Goal: Task Accomplishment & Management: Use online tool/utility

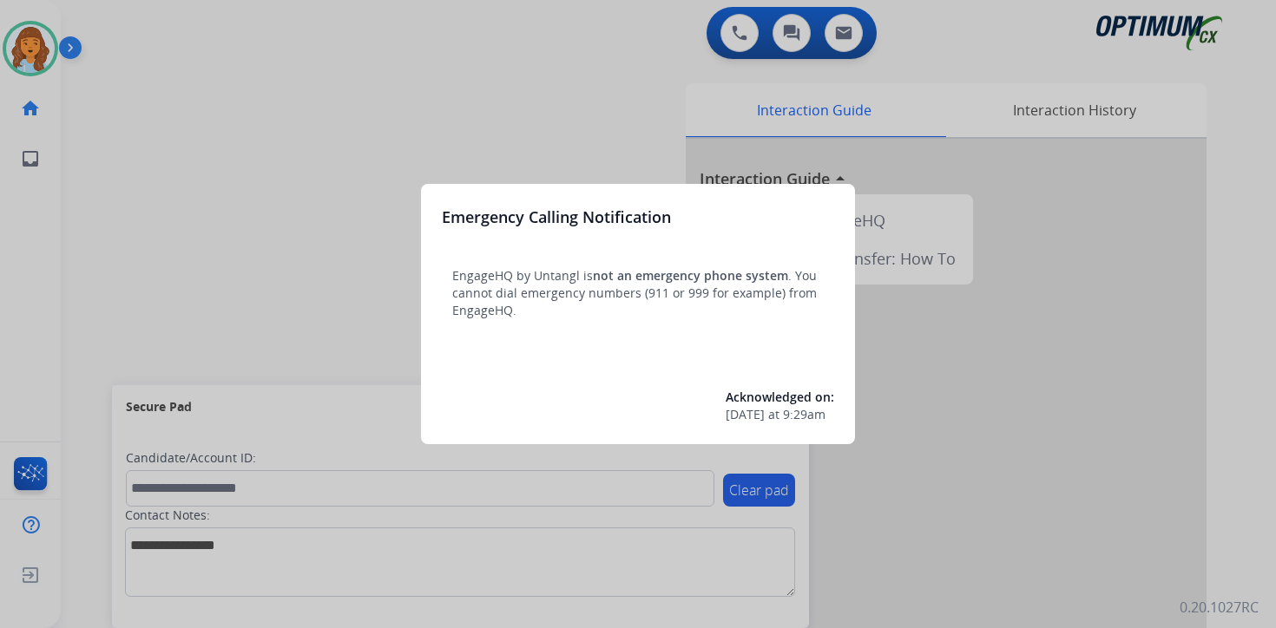
click at [106, 144] on div at bounding box center [638, 314] width 1276 height 628
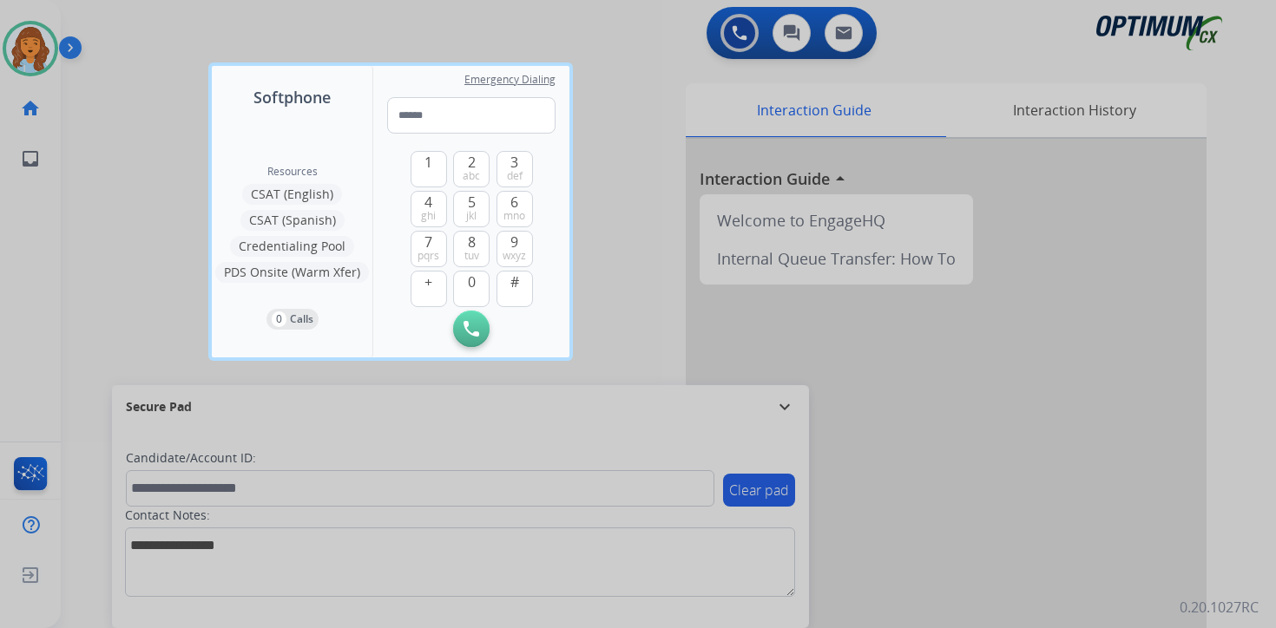
drag, startPoint x: 104, startPoint y: 132, endPoint x: 102, endPoint y: 122, distance: 9.9
click at [103, 131] on div at bounding box center [638, 314] width 1276 height 628
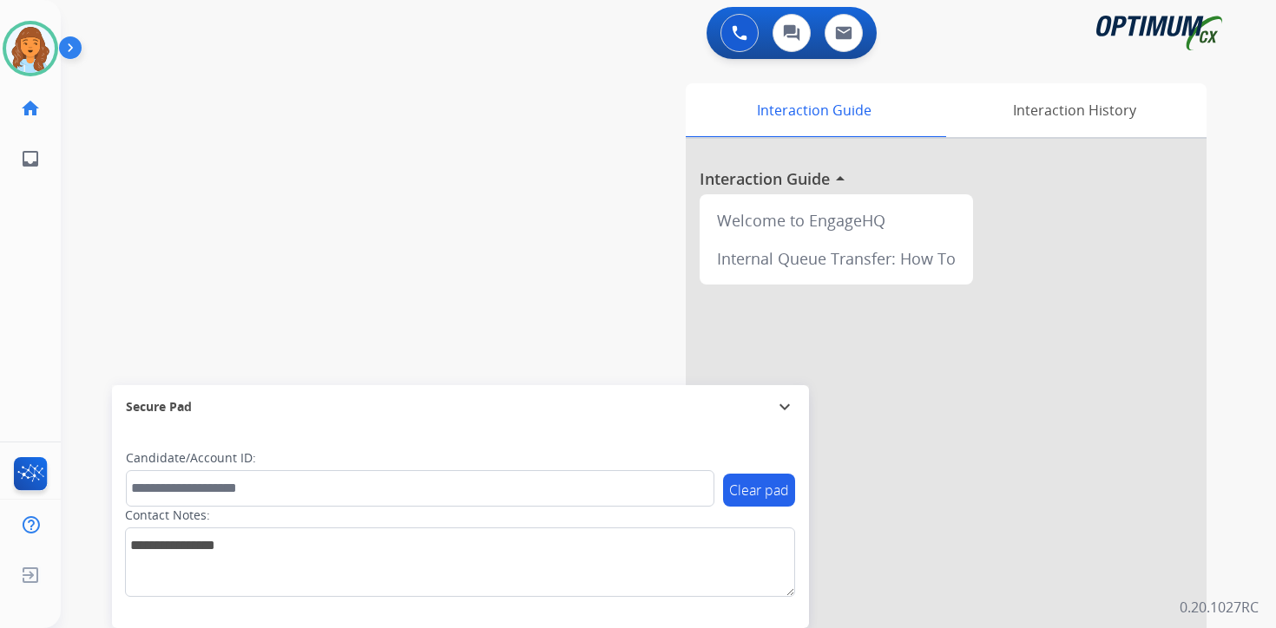
click at [74, 49] on img at bounding box center [74, 51] width 30 height 33
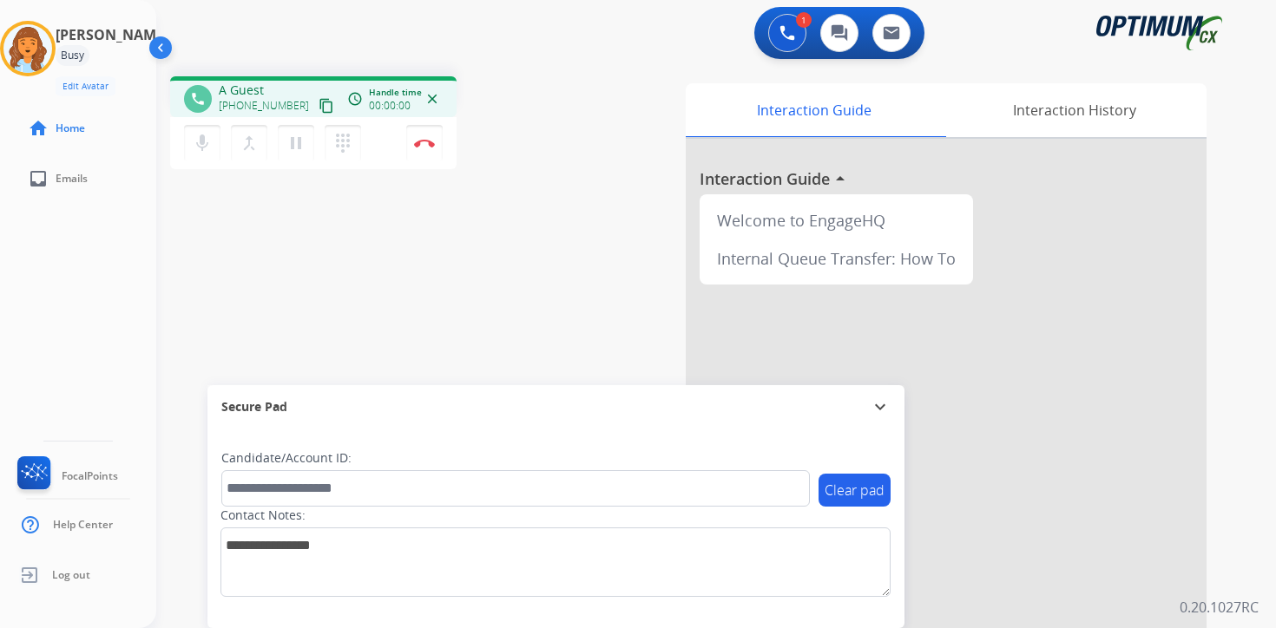
click at [1237, 565] on div "1 Voice Interactions 0 Chat Interactions 0 Email Interactions phone A Guest [PH…" at bounding box center [715, 314] width 1119 height 628
click at [318, 109] on mat-icon "content_copy" at bounding box center [326, 106] width 16 height 16
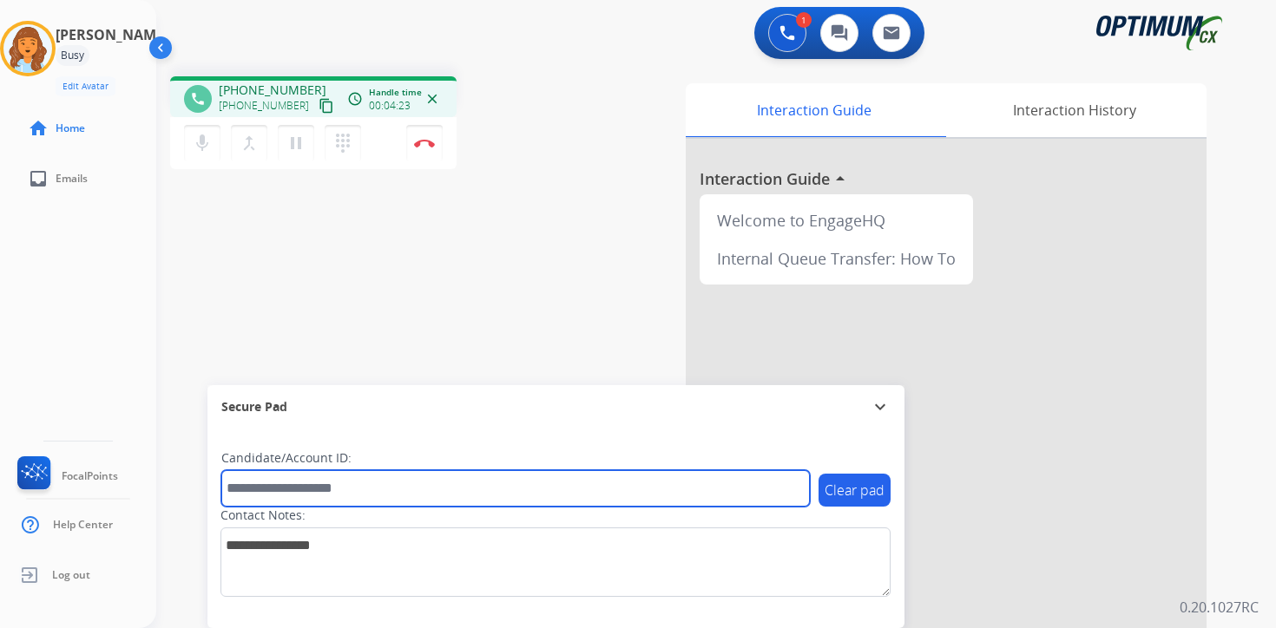
click at [319, 496] on input "text" at bounding box center [515, 488] width 588 height 36
type input "*******"
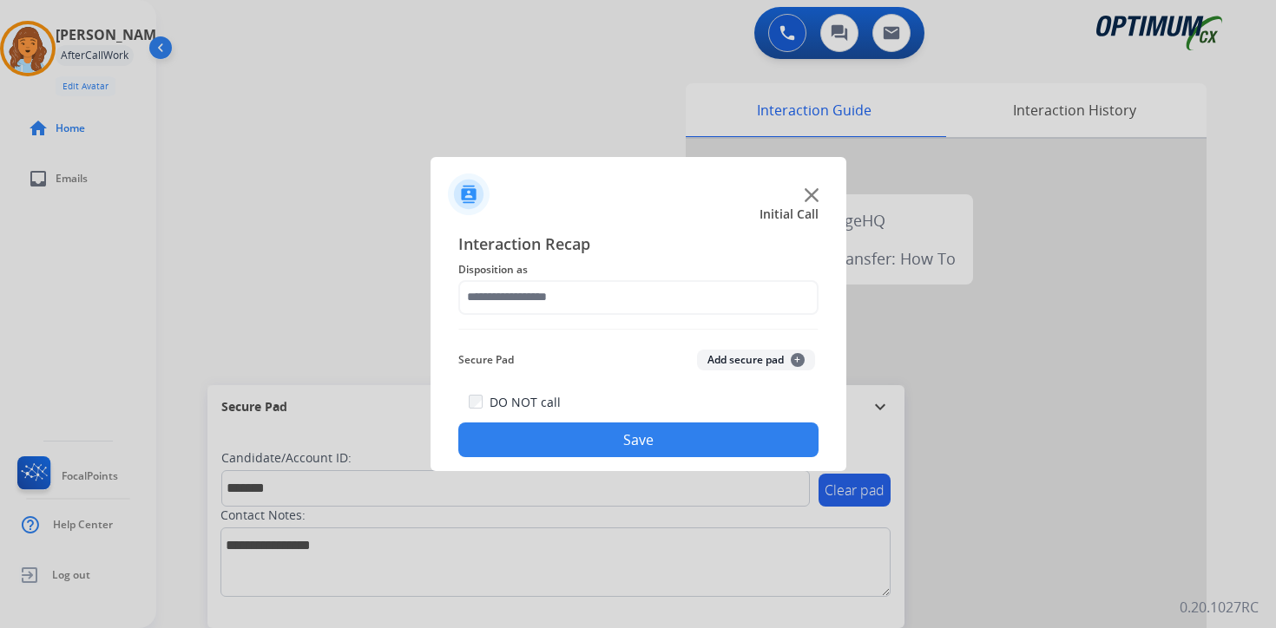
click at [766, 363] on button "Add secure pad +" at bounding box center [756, 360] width 118 height 21
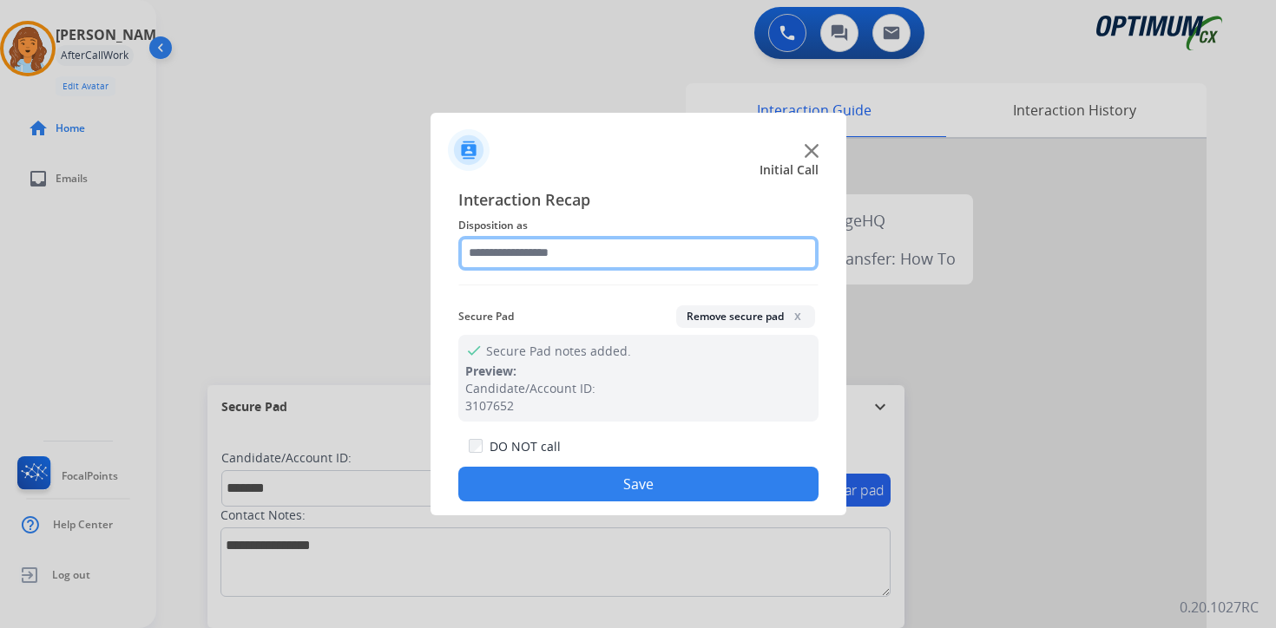
click at [561, 238] on input "text" at bounding box center [638, 253] width 360 height 35
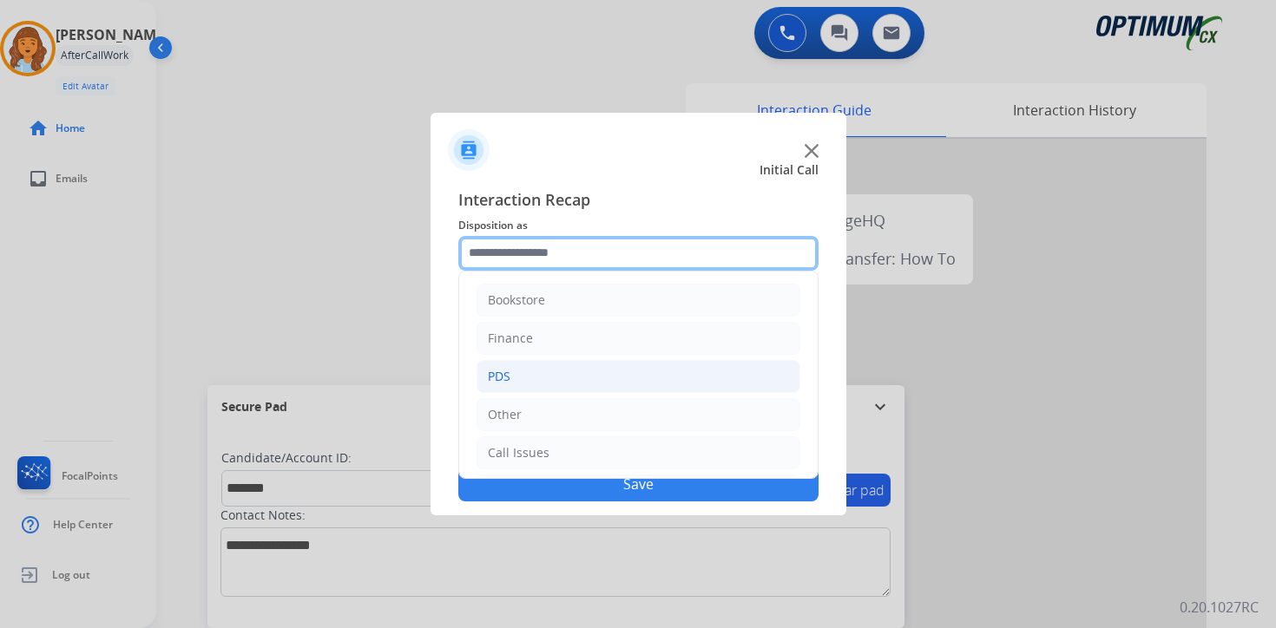
scroll to position [118, 0]
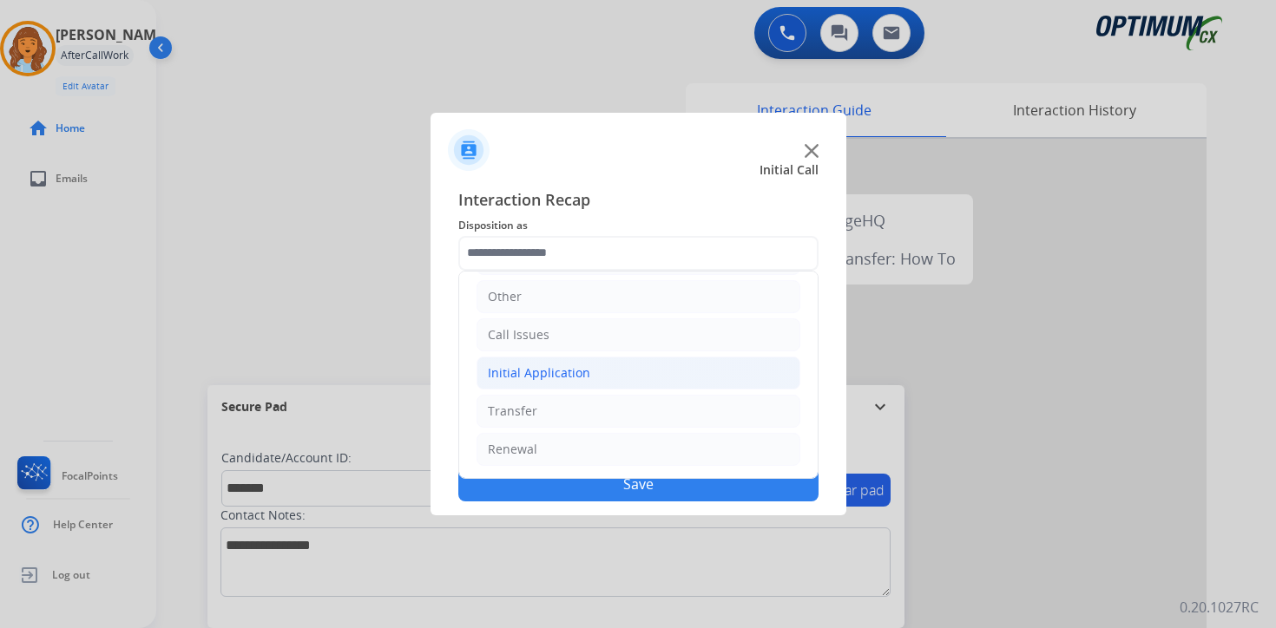
click at [548, 371] on div "Initial Application" at bounding box center [539, 372] width 102 height 17
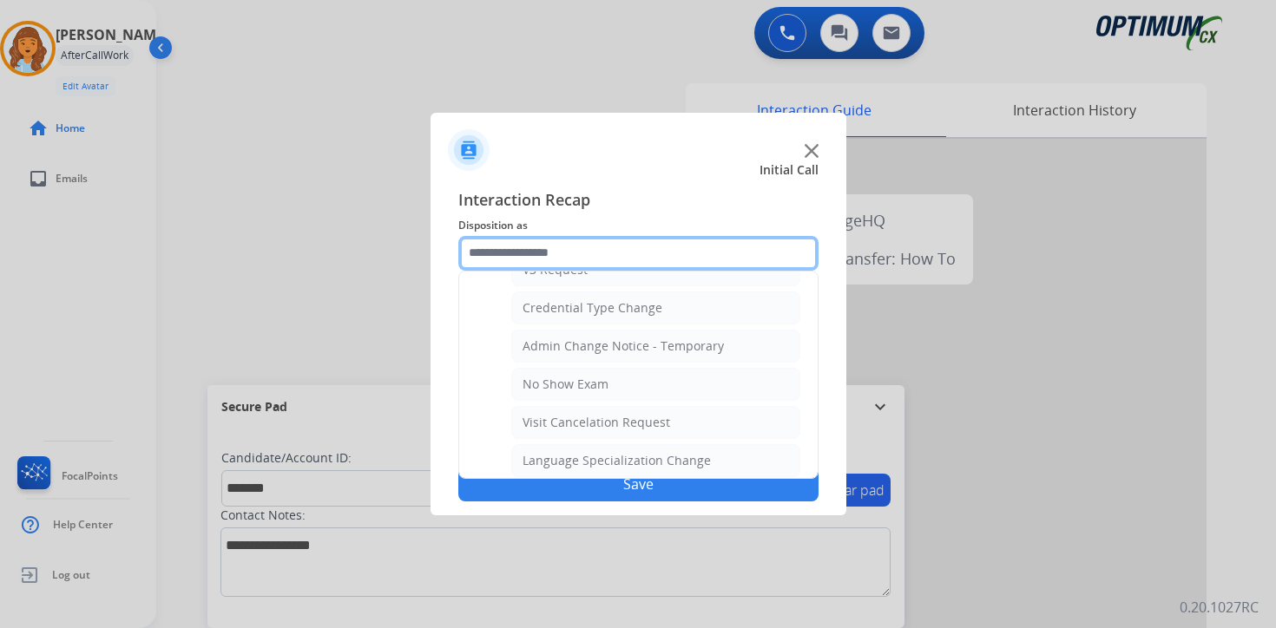
scroll to position [986, 0]
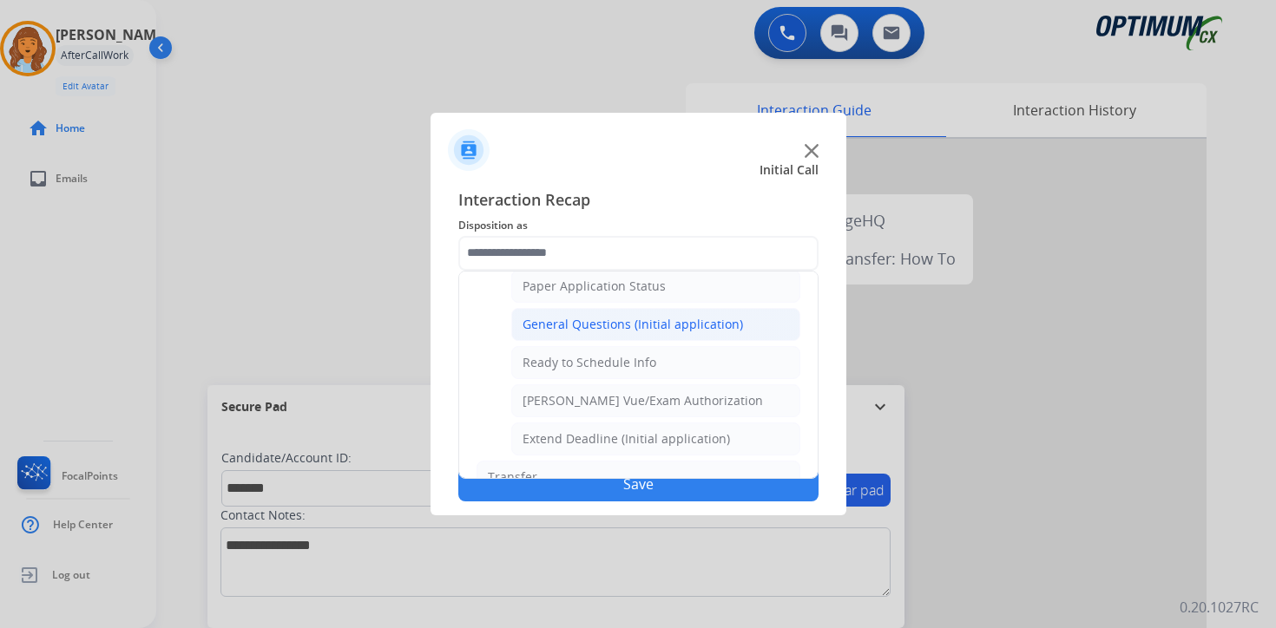
click at [563, 331] on div "General Questions (Initial application)" at bounding box center [632, 324] width 220 height 17
type input "**********"
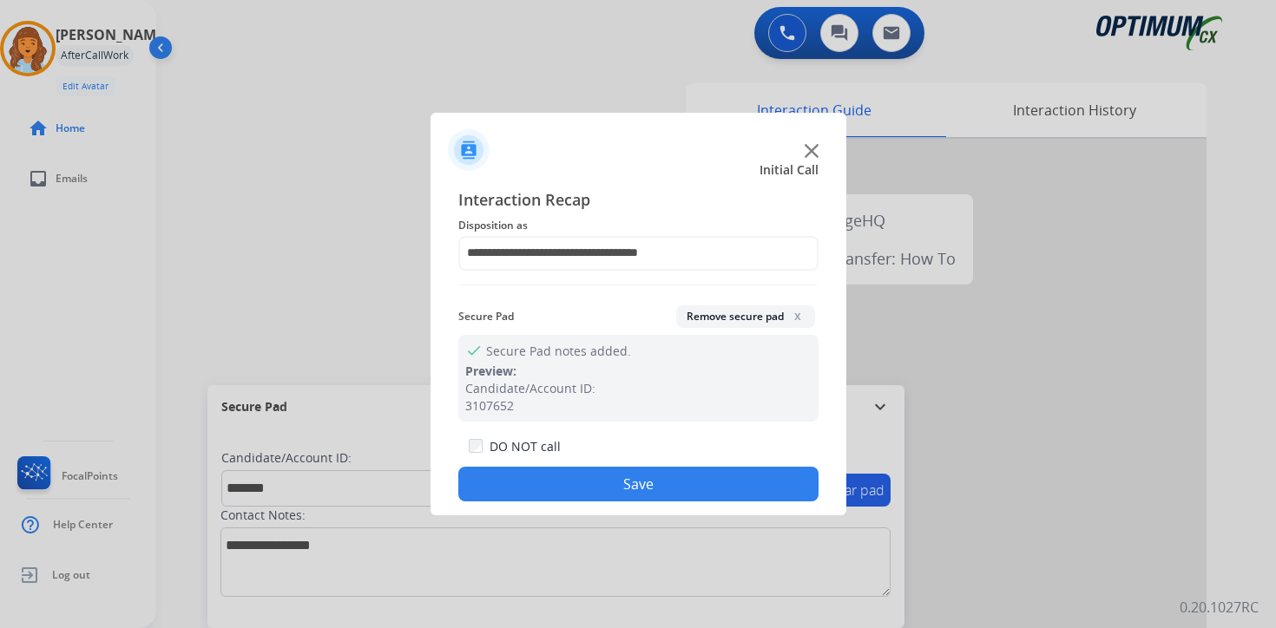
click at [569, 486] on button "Save" at bounding box center [638, 484] width 360 height 35
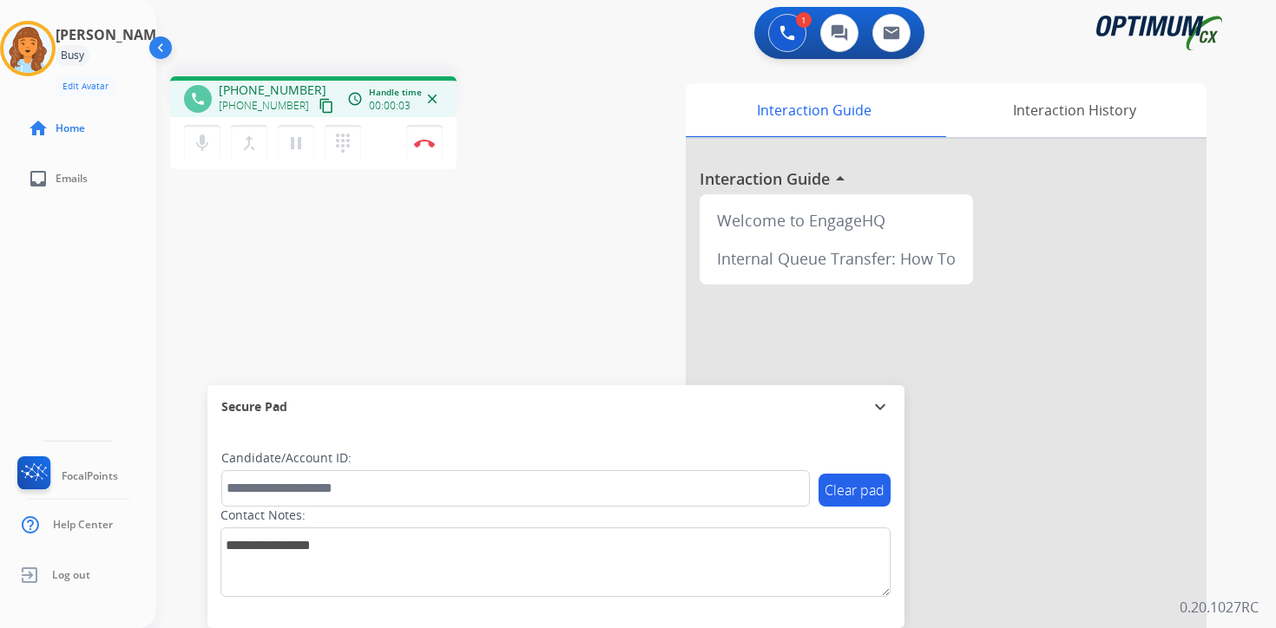
click at [318, 100] on mat-icon "content_copy" at bounding box center [326, 106] width 16 height 16
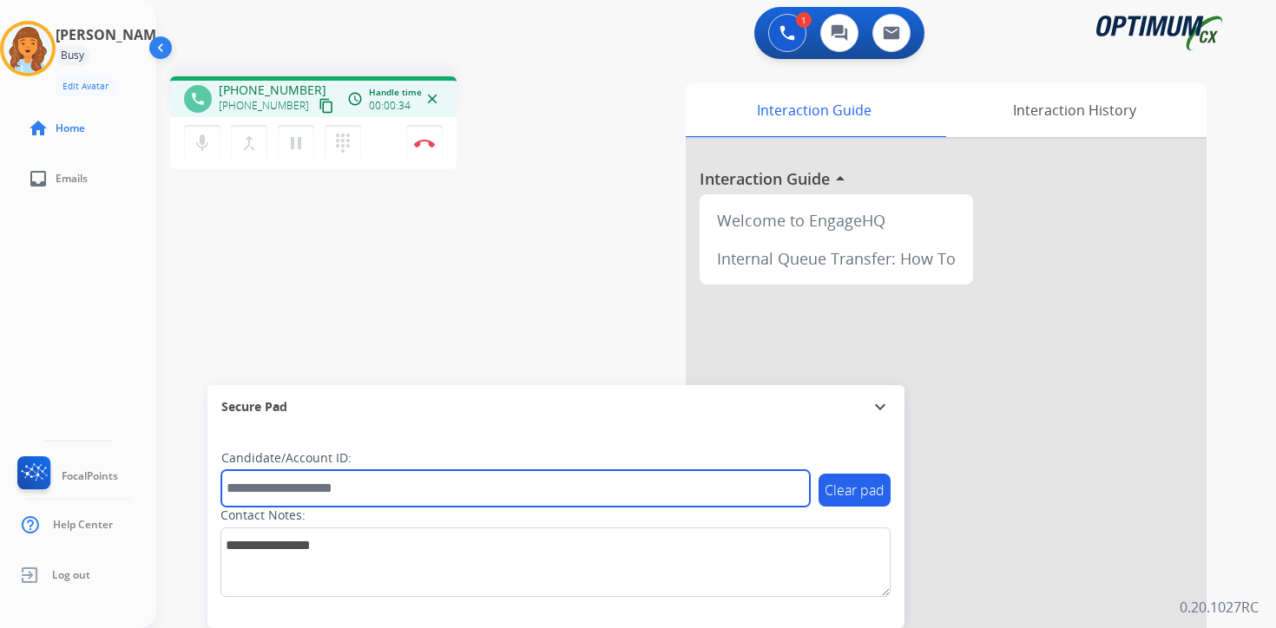
click at [350, 483] on input "text" at bounding box center [515, 488] width 588 height 36
type input "*******"
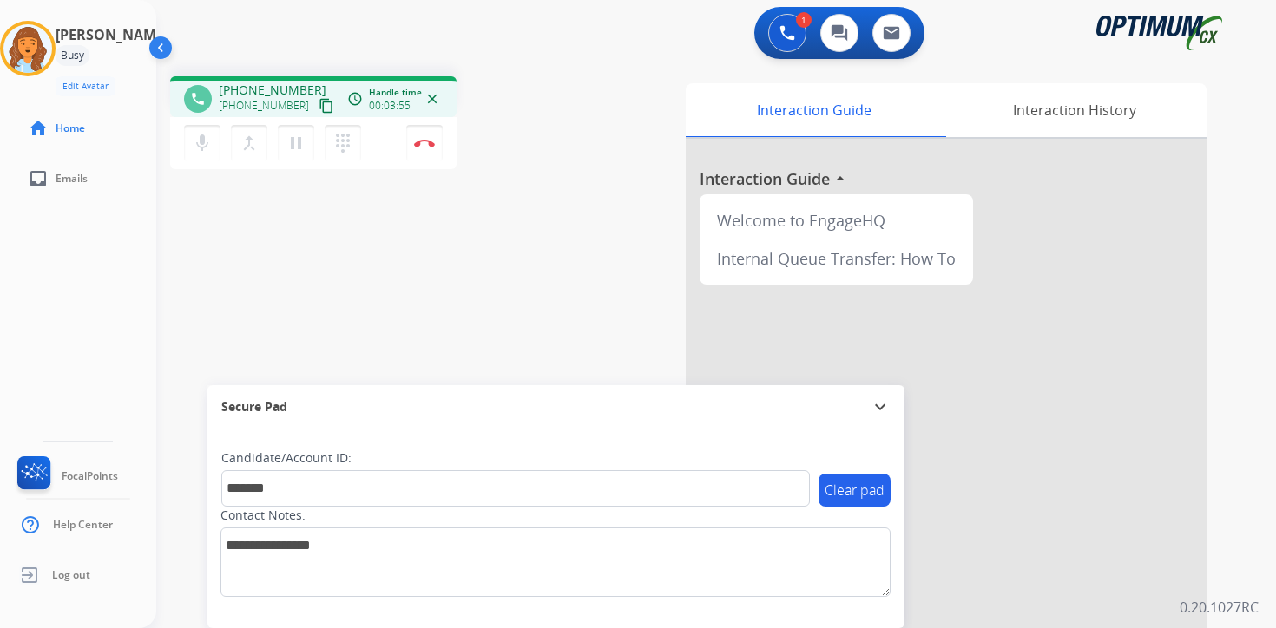
click at [1256, 587] on div "1 Voice Interactions 0 Chat Interactions 0 Email Interactions phone [PHONE_NUMB…" at bounding box center [715, 314] width 1119 height 628
click at [439, 141] on button "Disconnect" at bounding box center [424, 143] width 36 height 36
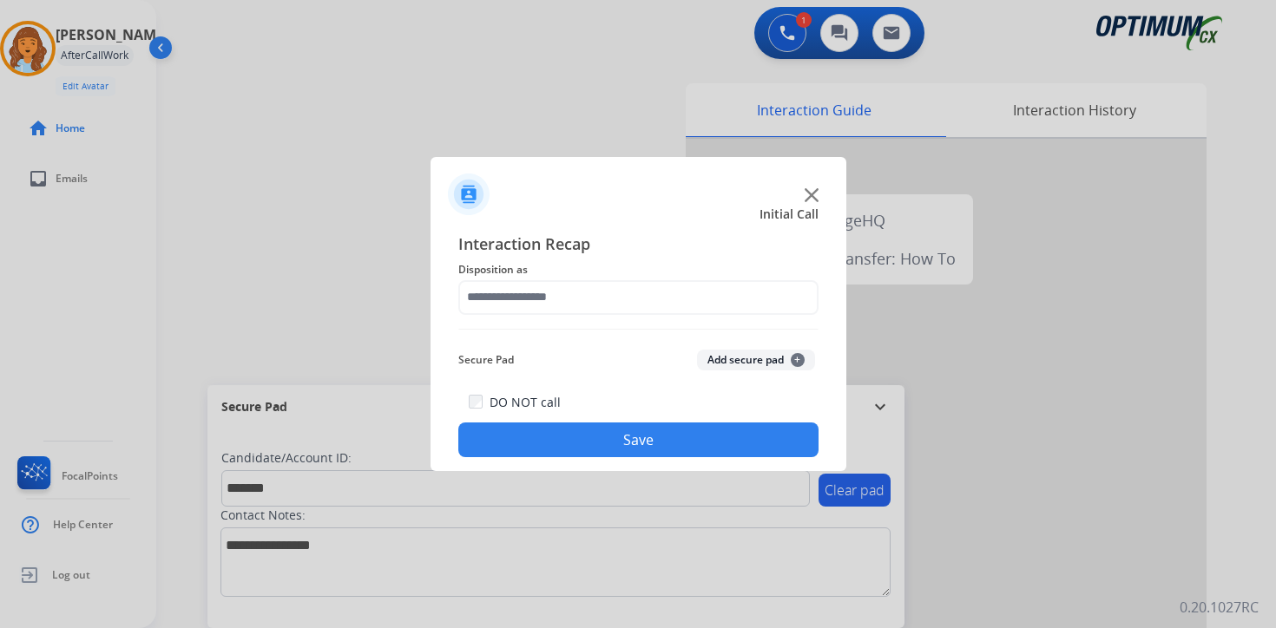
click at [798, 351] on button "Add secure pad +" at bounding box center [756, 360] width 118 height 21
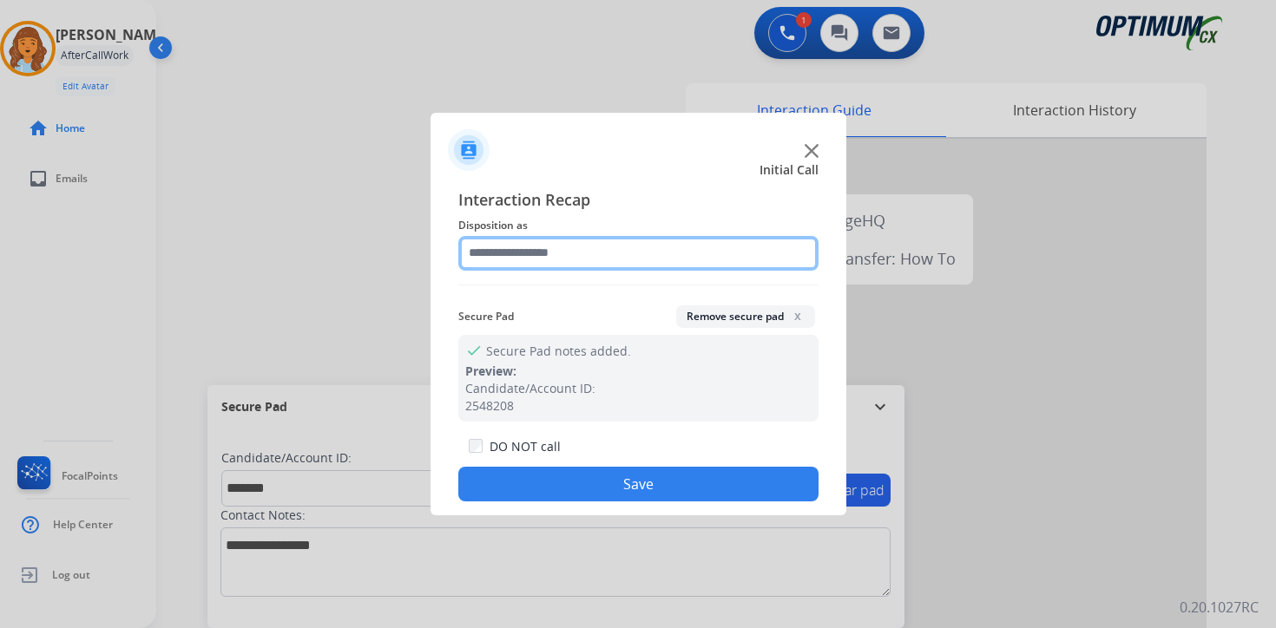
click at [584, 240] on input "text" at bounding box center [638, 253] width 360 height 35
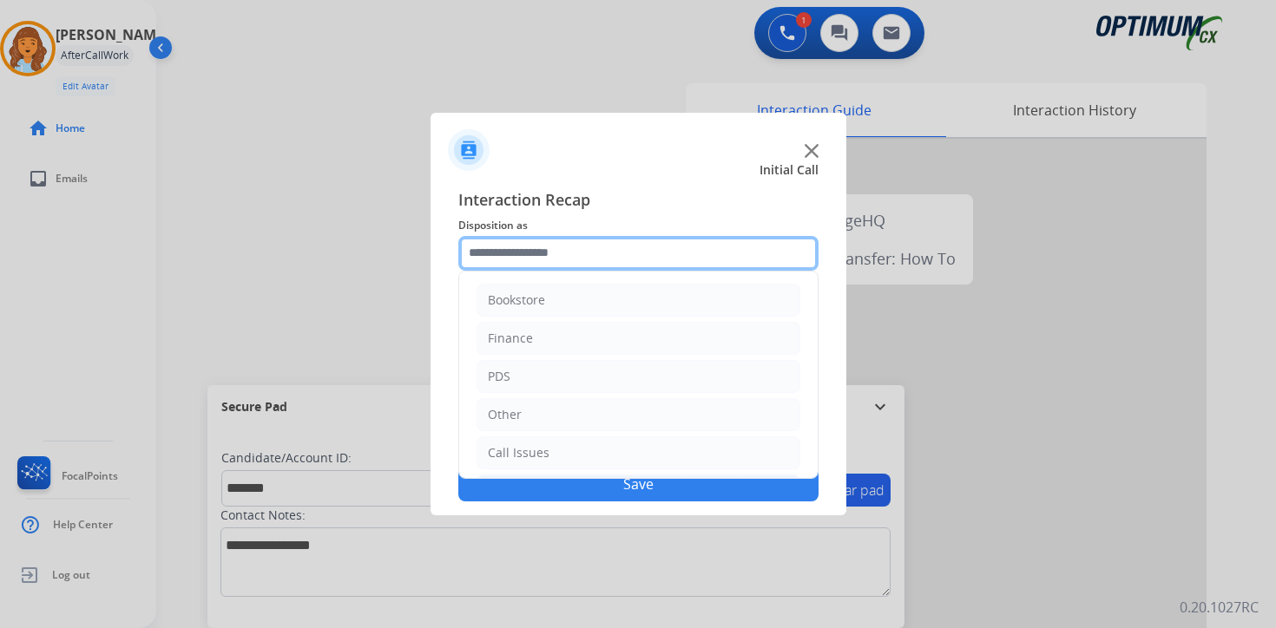
scroll to position [118, 0]
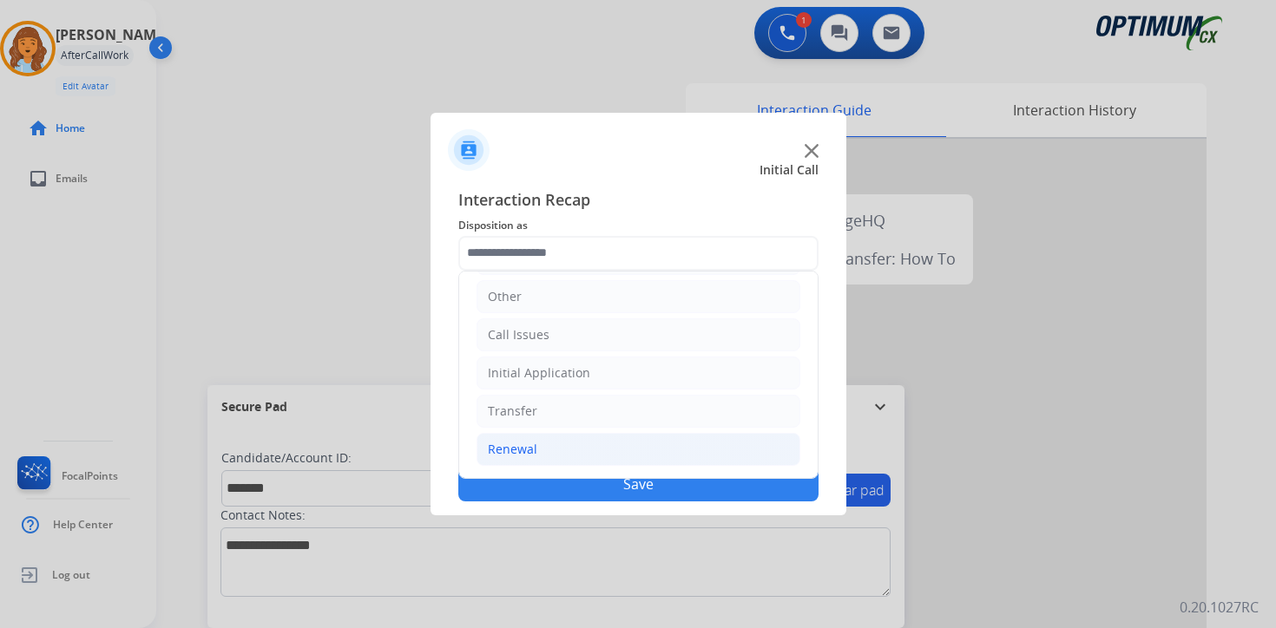
click at [548, 450] on li "Renewal" at bounding box center [638, 449] width 324 height 33
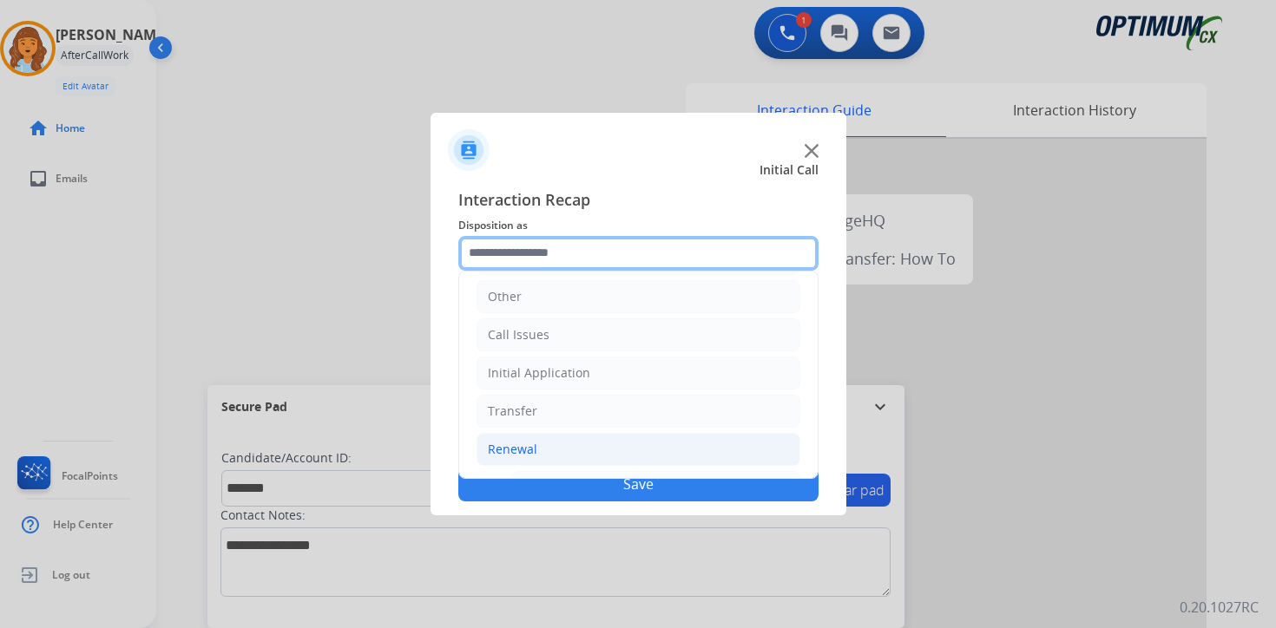
scroll to position [407, 0]
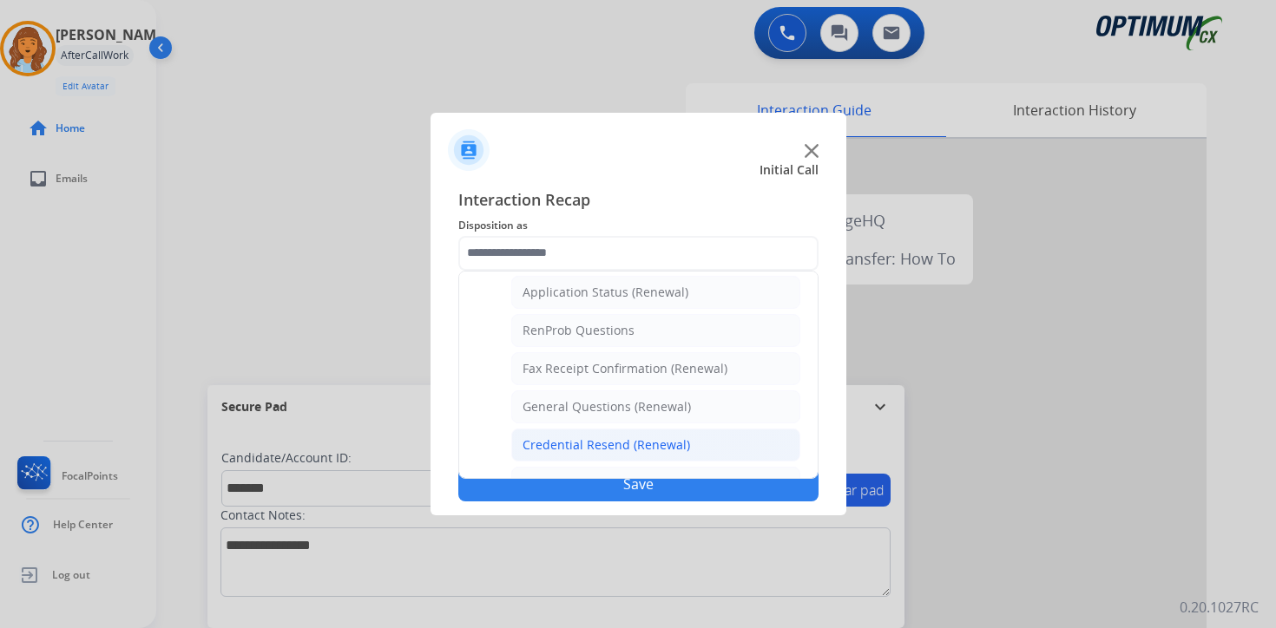
click at [590, 430] on li "Credential Resend (Renewal)" at bounding box center [655, 445] width 289 height 33
type input "**********"
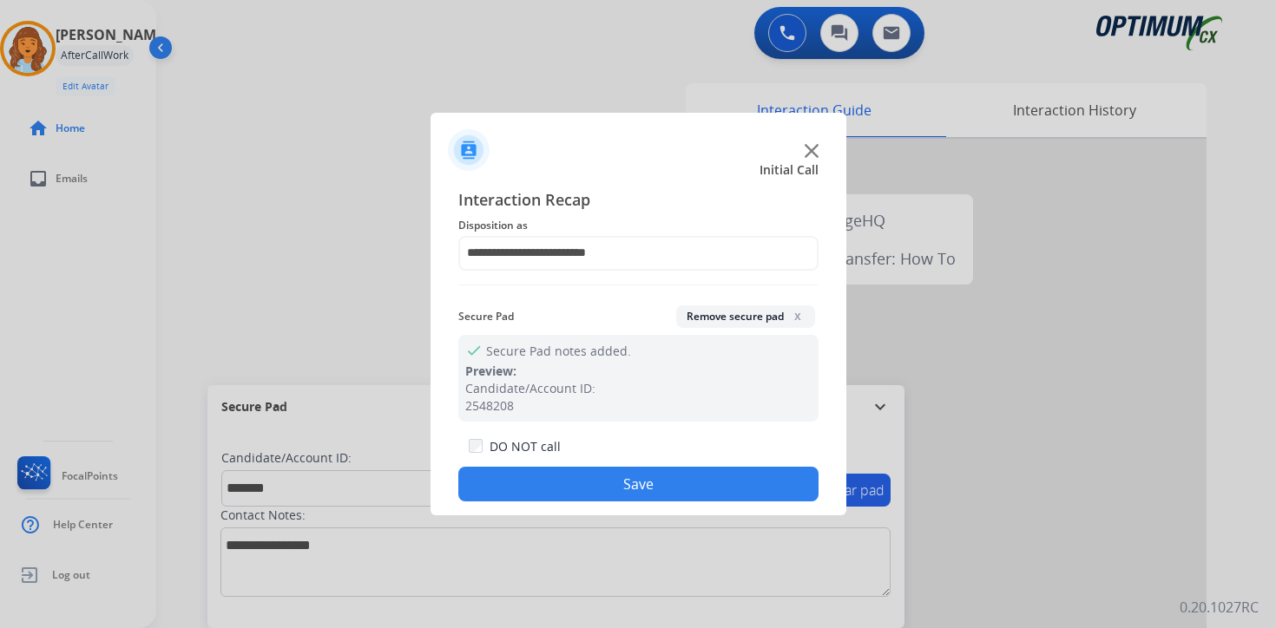
click at [600, 491] on button "Save" at bounding box center [638, 484] width 360 height 35
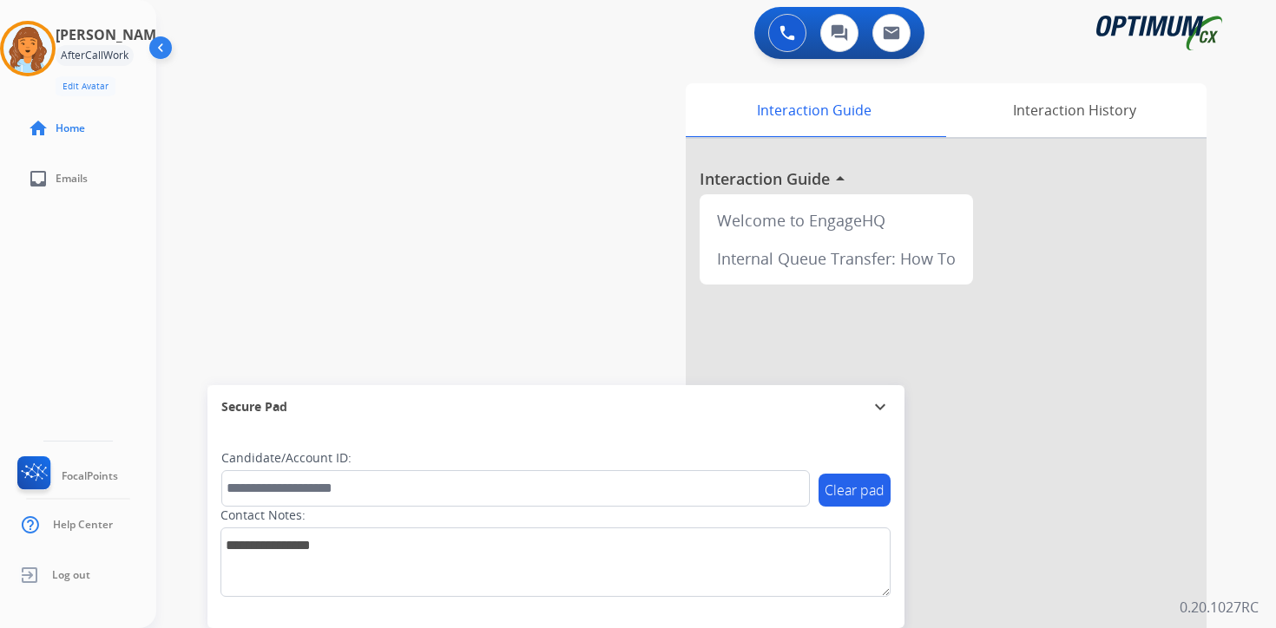
click at [1249, 472] on div "0 Voice Interactions 0 Chat Interactions 0 Email Interactions swap_horiz Break …" at bounding box center [715, 314] width 1119 height 628
click at [26, 38] on img at bounding box center [27, 48] width 49 height 49
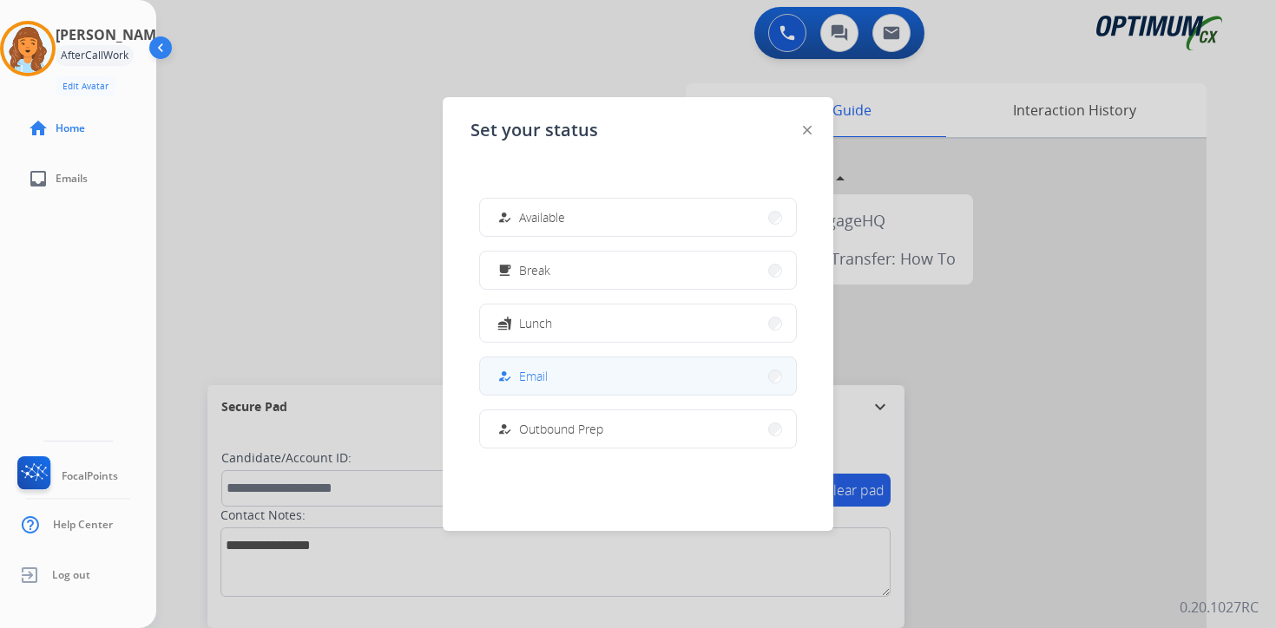
click at [520, 364] on button "how_to_reg Email" at bounding box center [638, 376] width 316 height 37
